Goal: Ask a question

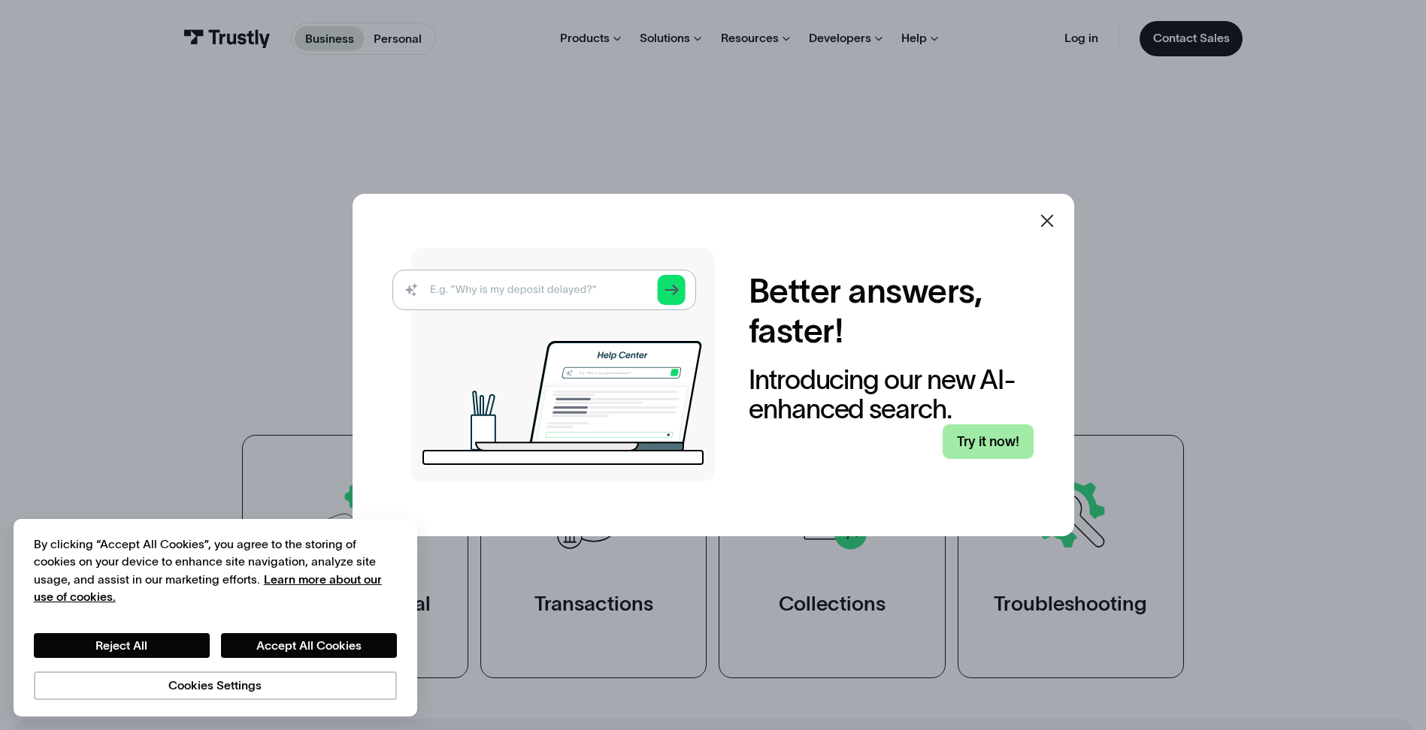
click at [967, 439] on link "Try it now!" at bounding box center [987, 442] width 91 height 35
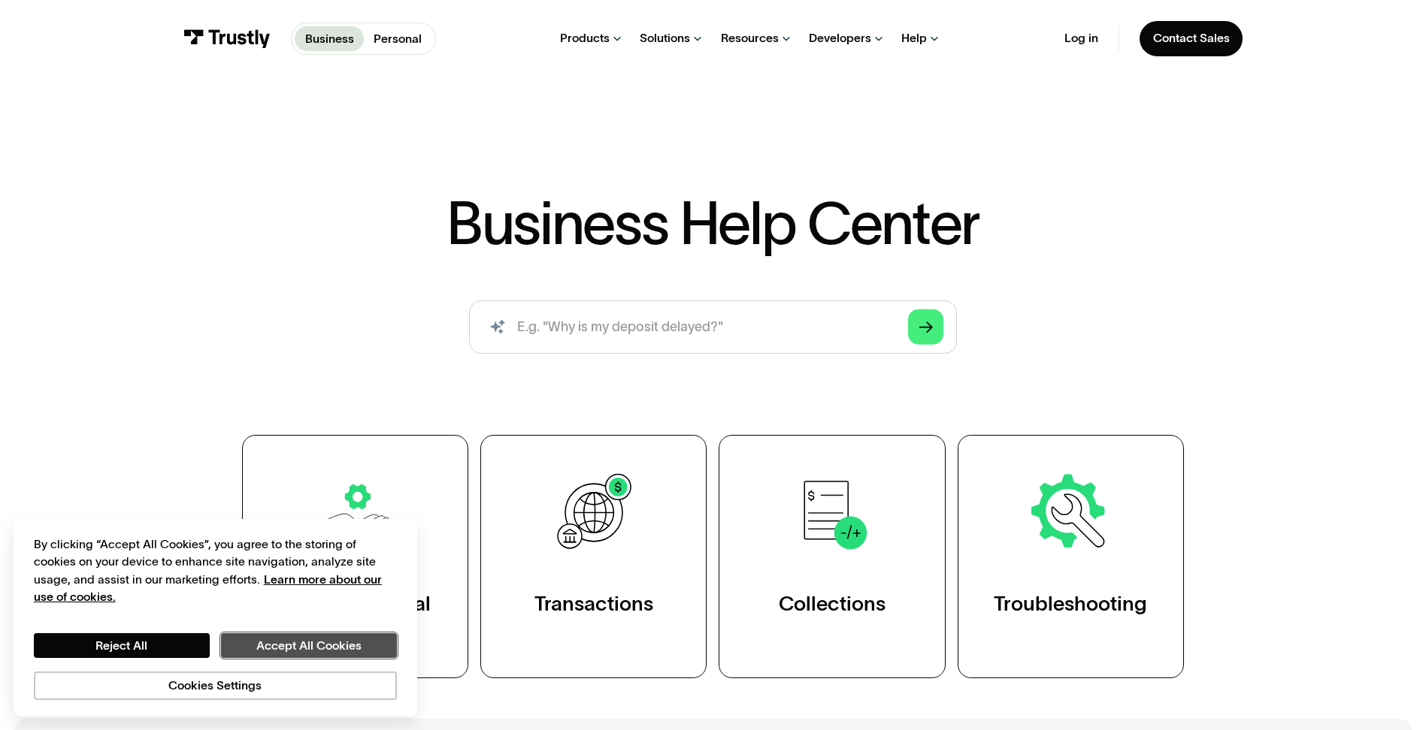
click at [310, 644] on button "Accept All Cookies" at bounding box center [309, 647] width 176 height 26
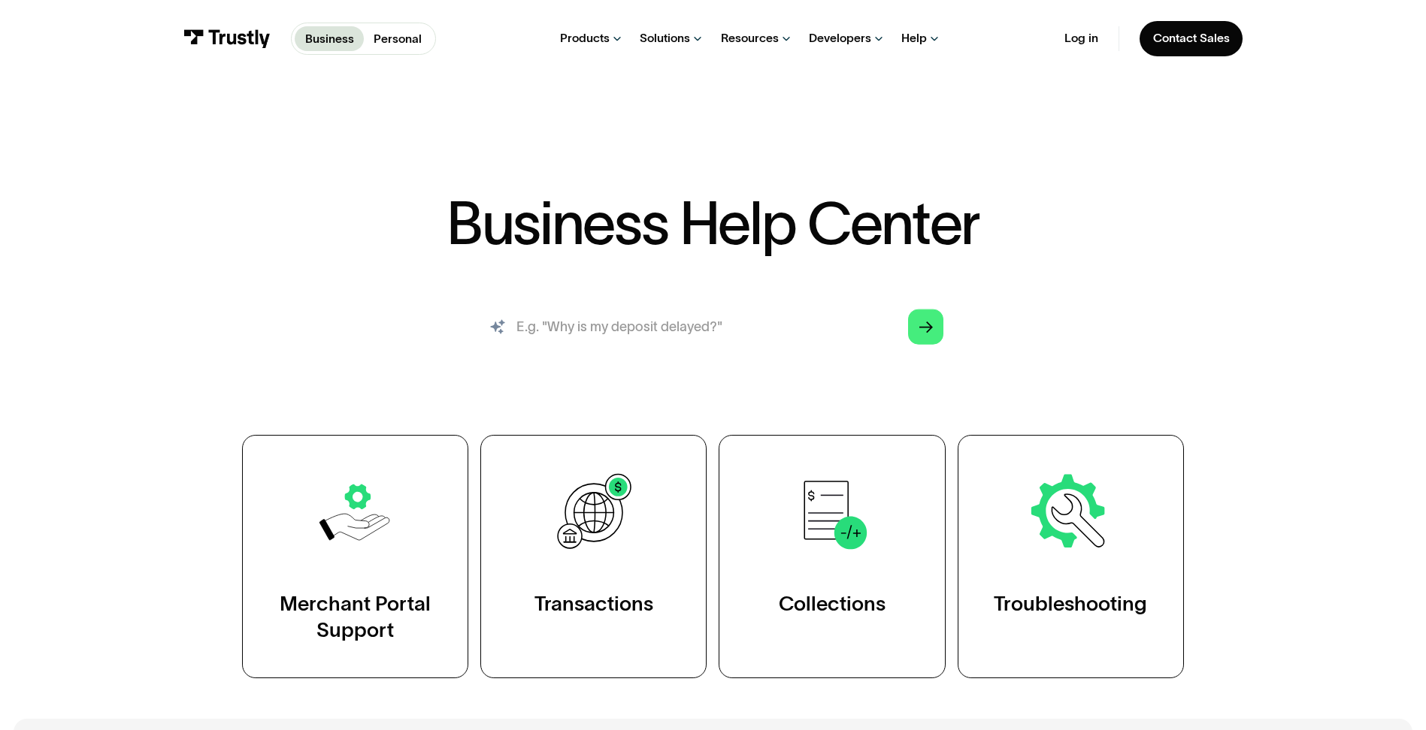
click at [575, 340] on input "search" at bounding box center [713, 328] width 488 height 54
type input "why will my account not verify"
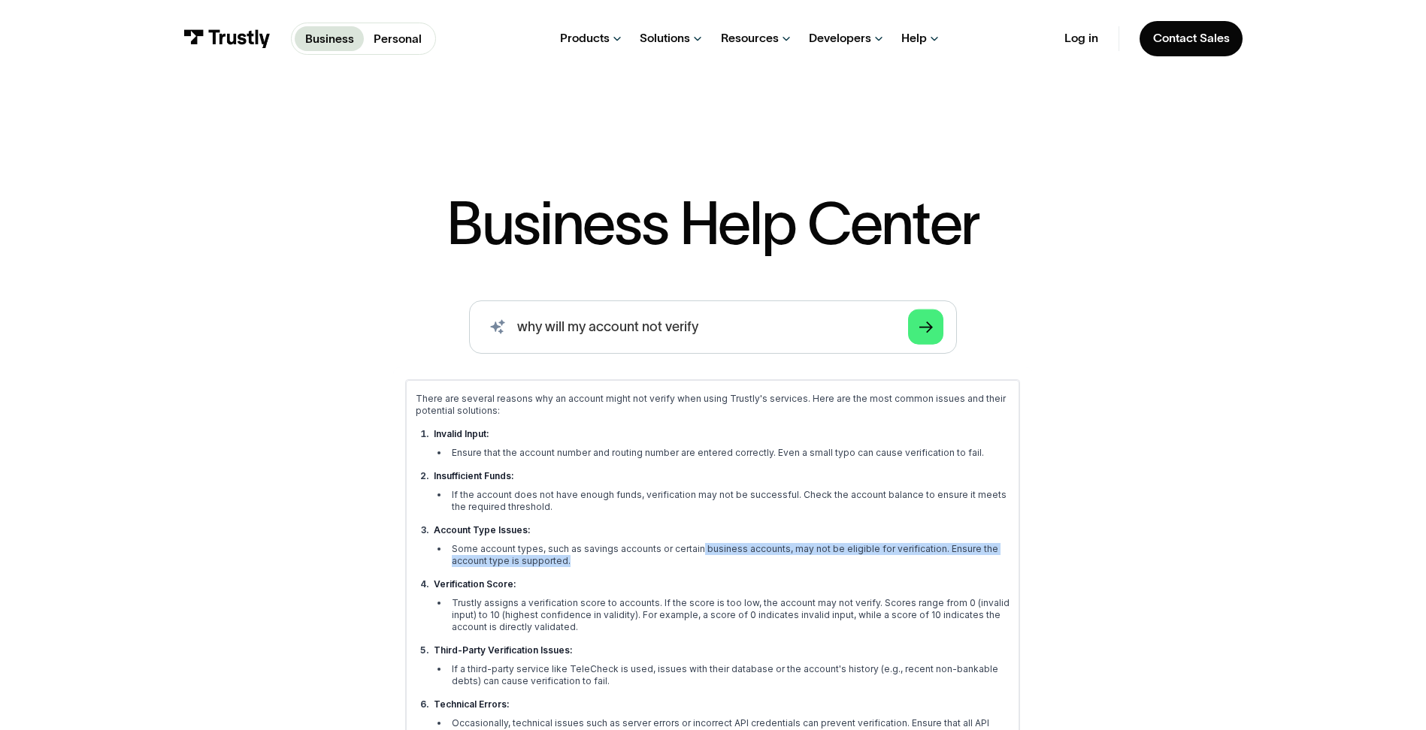
drag, startPoint x: 697, startPoint y: 544, endPoint x: 917, endPoint y: 572, distance: 221.2
click at [917, 572] on ul "Invalid Input: Ensure that the account number and routing number are entered co…" at bounding box center [713, 584] width 594 height 313
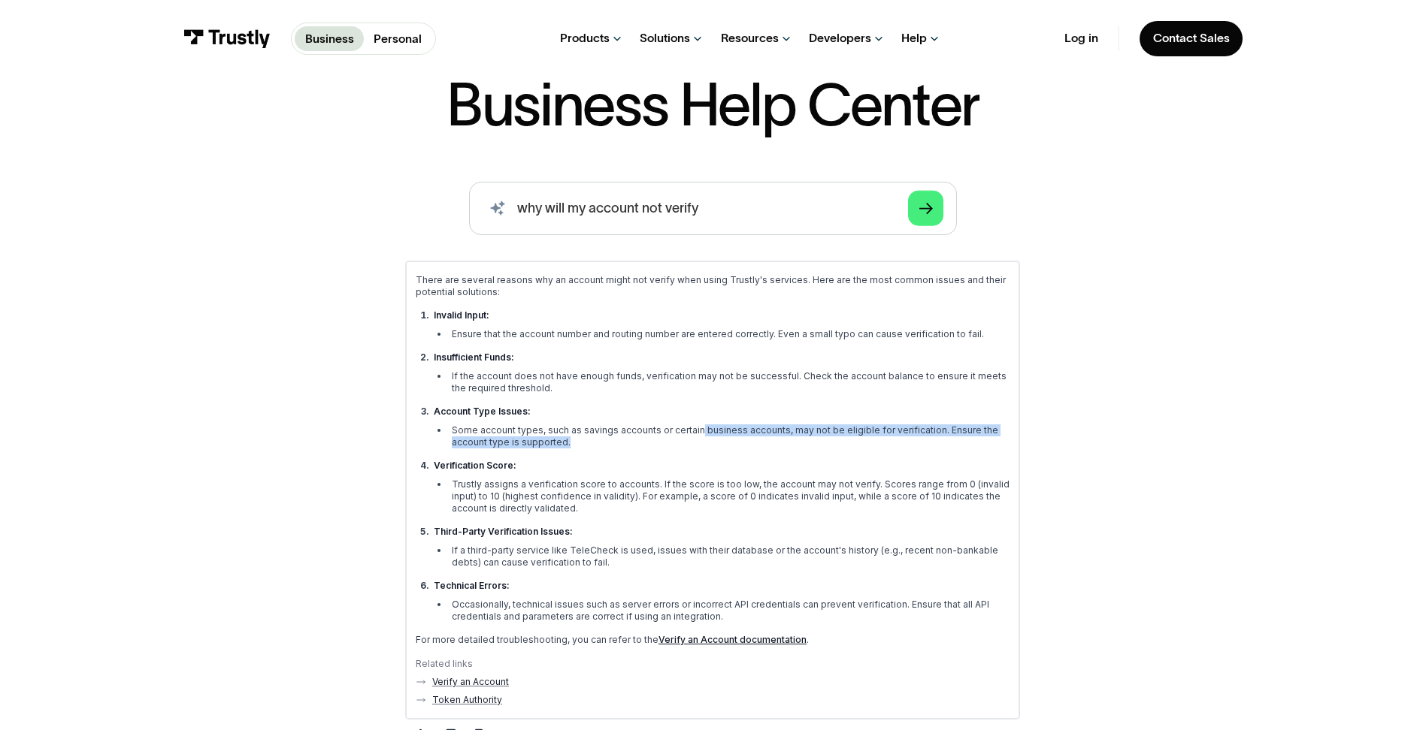
scroll to position [150, 0]
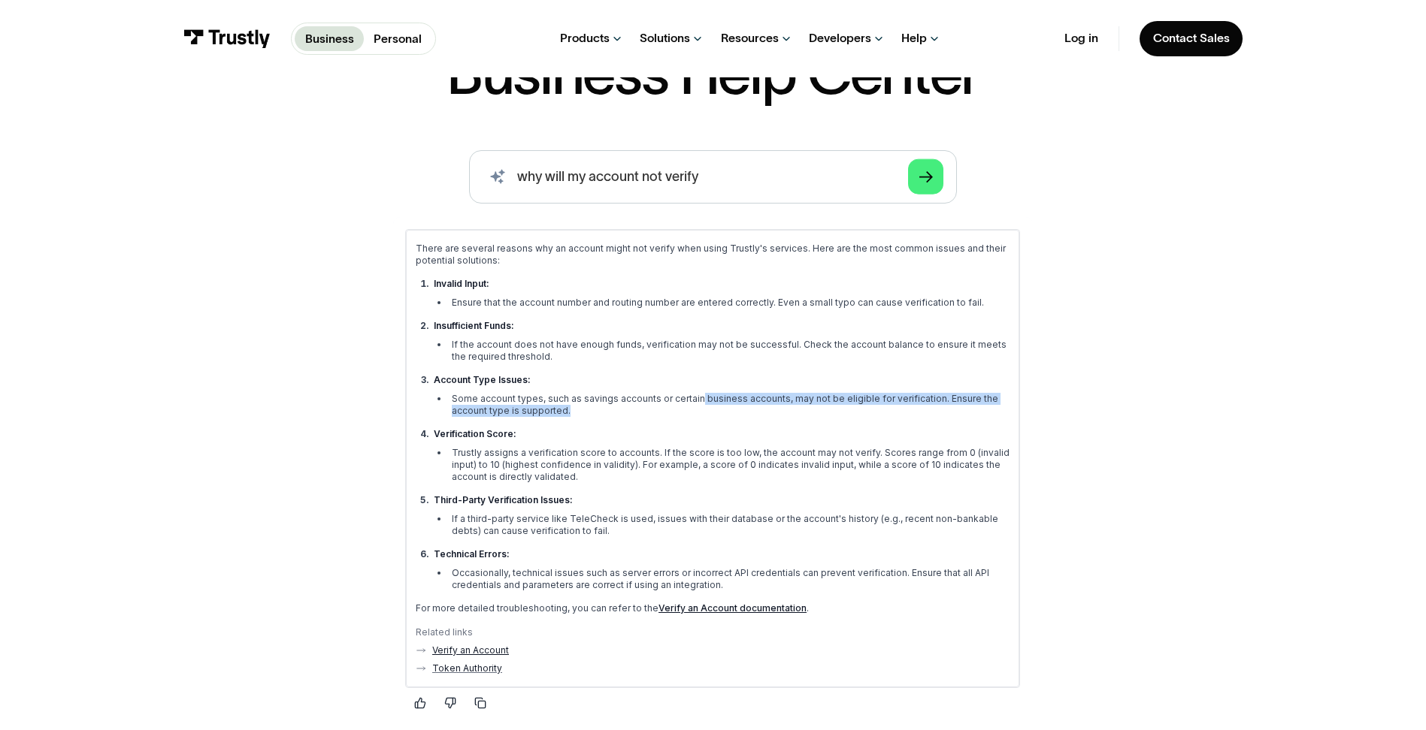
click at [488, 650] on link "Verify an Account" at bounding box center [470, 651] width 77 height 12
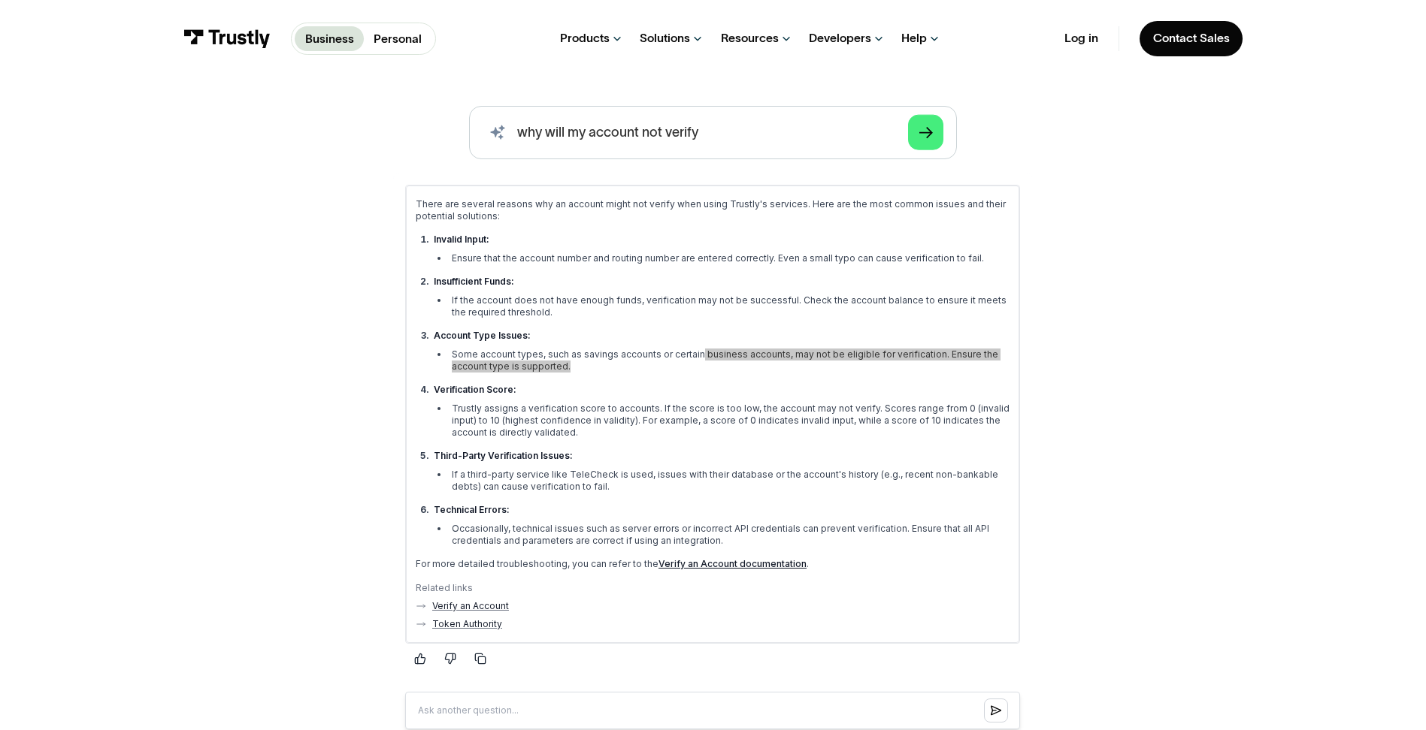
scroll to position [225, 0]
